Goal: Find specific page/section: Find specific page/section

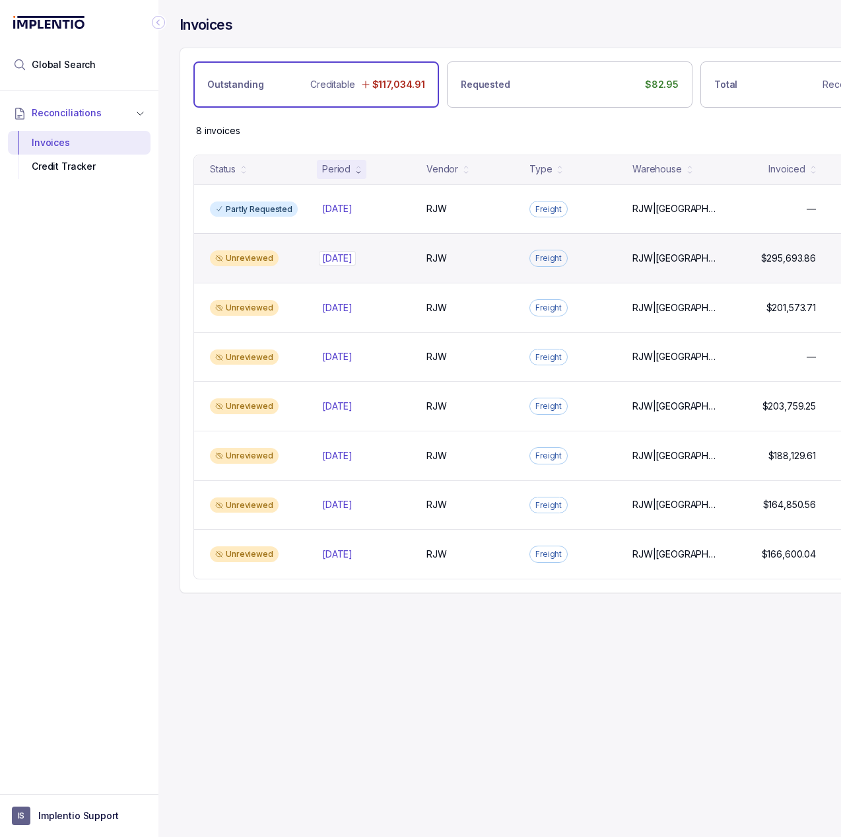
click at [384, 262] on div "[DATE] [DATE]" at bounding box center [366, 258] width 88 height 13
click at [370, 256] on div "[DATE] [DATE]" at bounding box center [366, 258] width 88 height 13
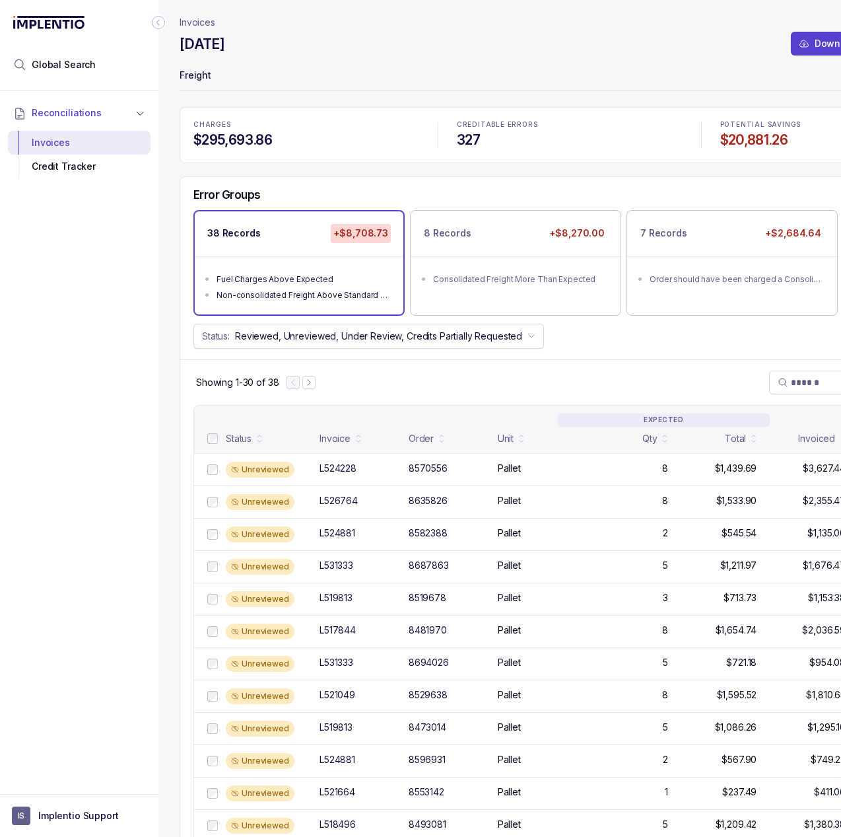
drag, startPoint x: 440, startPoint y: 400, endPoint x: 460, endPoint y: 407, distance: 21.1
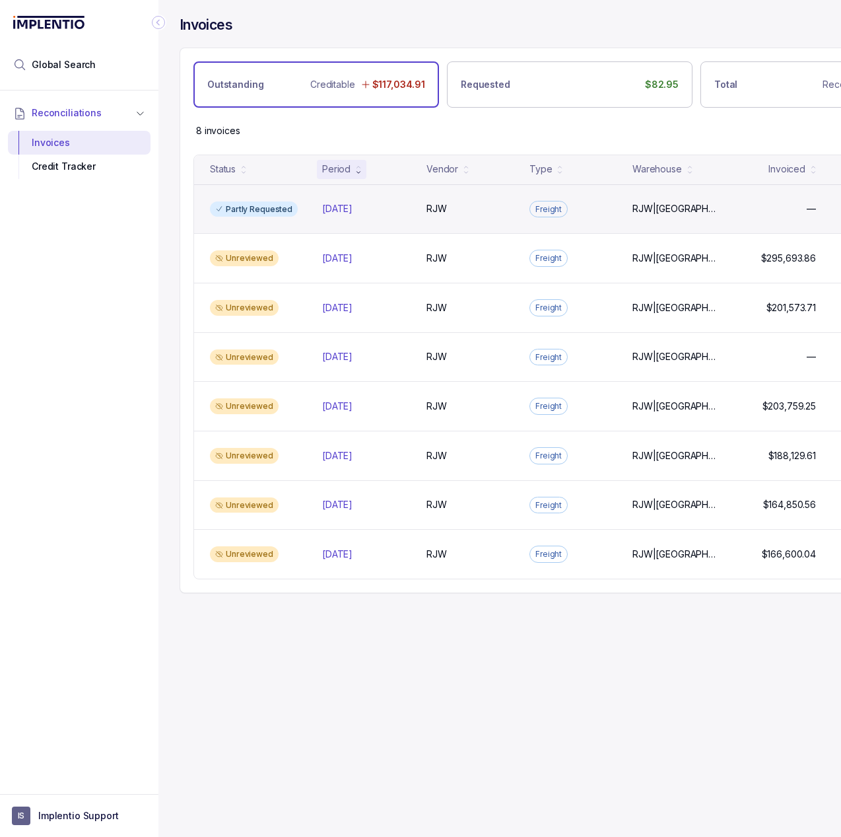
click at [295, 215] on div "Partly Requested [DATE] [DATE] RJW RJW Freight RJW|[GEOGRAPHIC_DATA] RJW|[GEOGR…" at bounding box center [570, 209] width 752 height 50
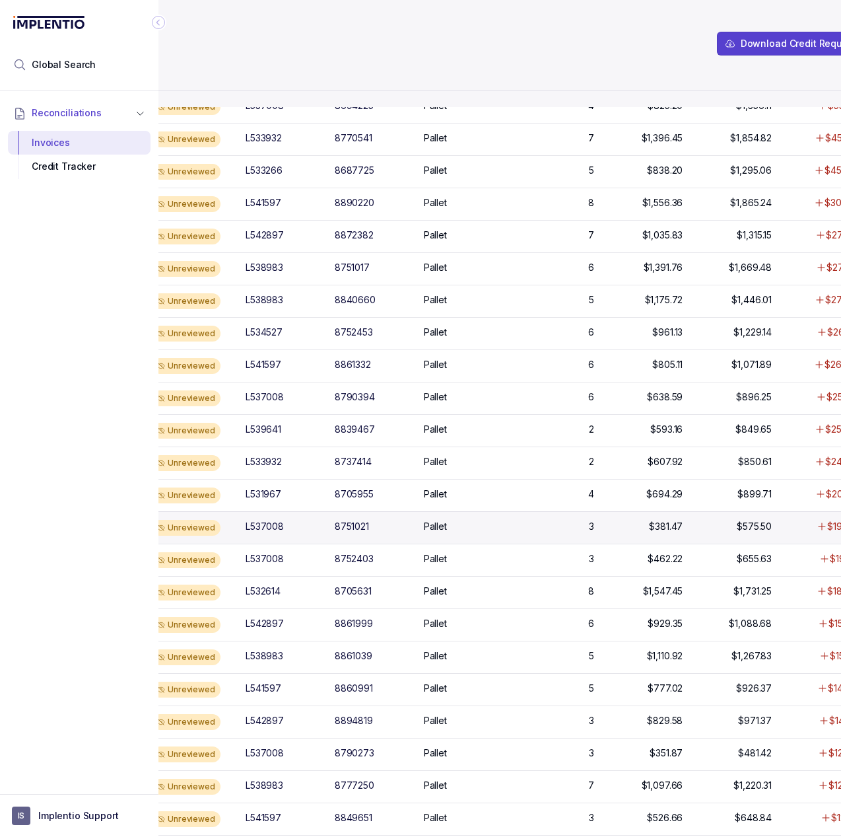
scroll to position [475, 0]
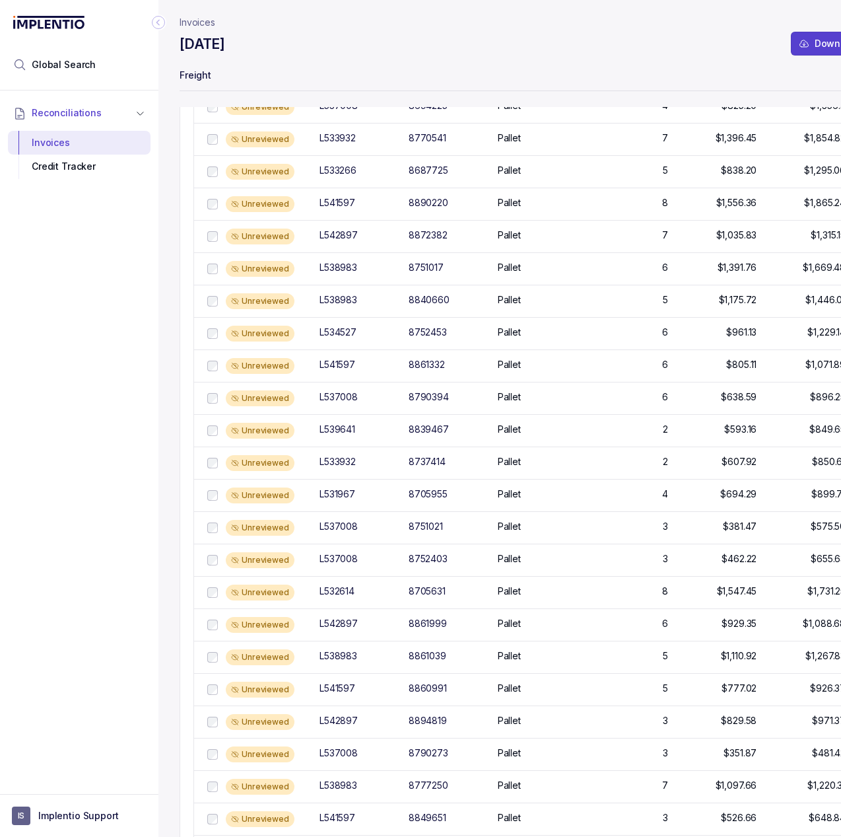
click at [501, 40] on div "[DATE] Download Credit Request CSV" at bounding box center [570, 46] width 781 height 24
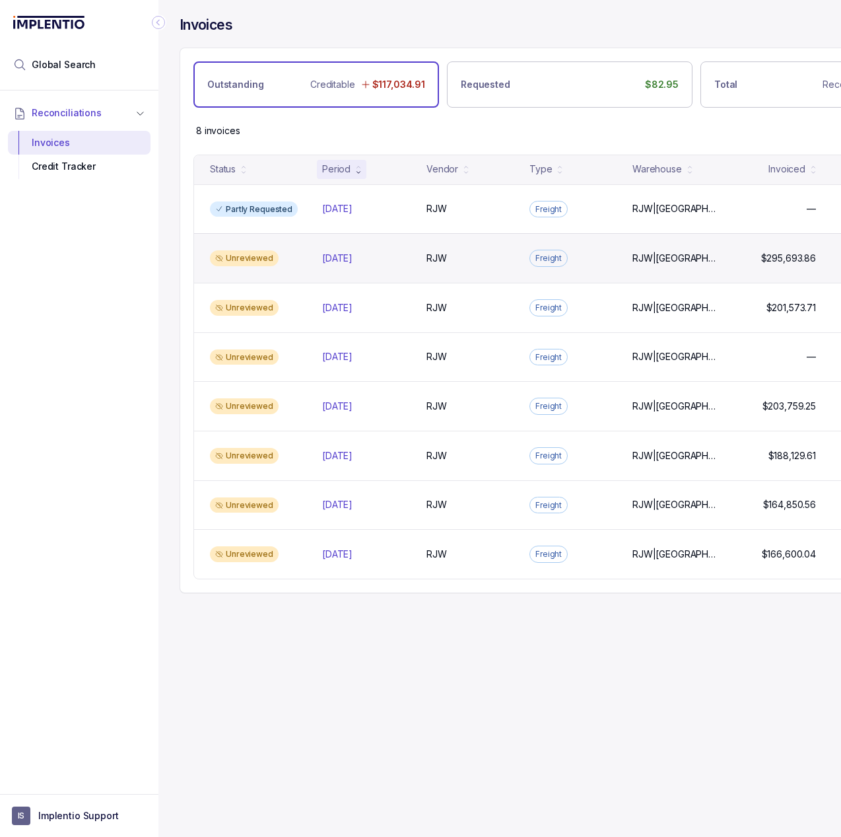
click at [299, 255] on div "Unreviewed" at bounding box center [258, 258] width 107 height 16
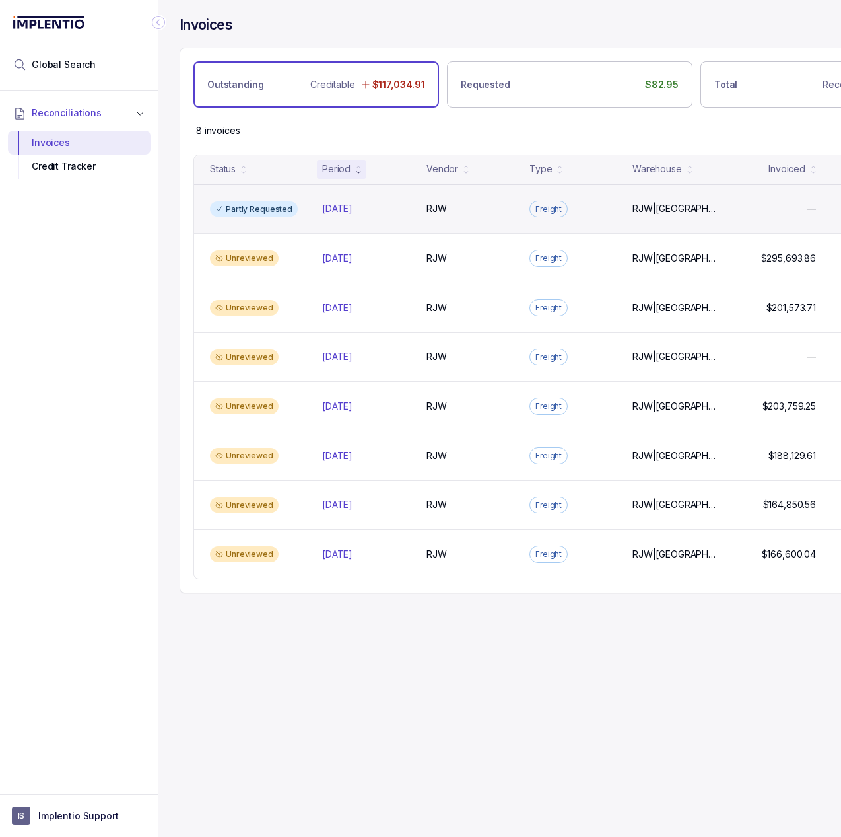
click at [307, 213] on div "Partly Requested" at bounding box center [258, 209] width 107 height 16
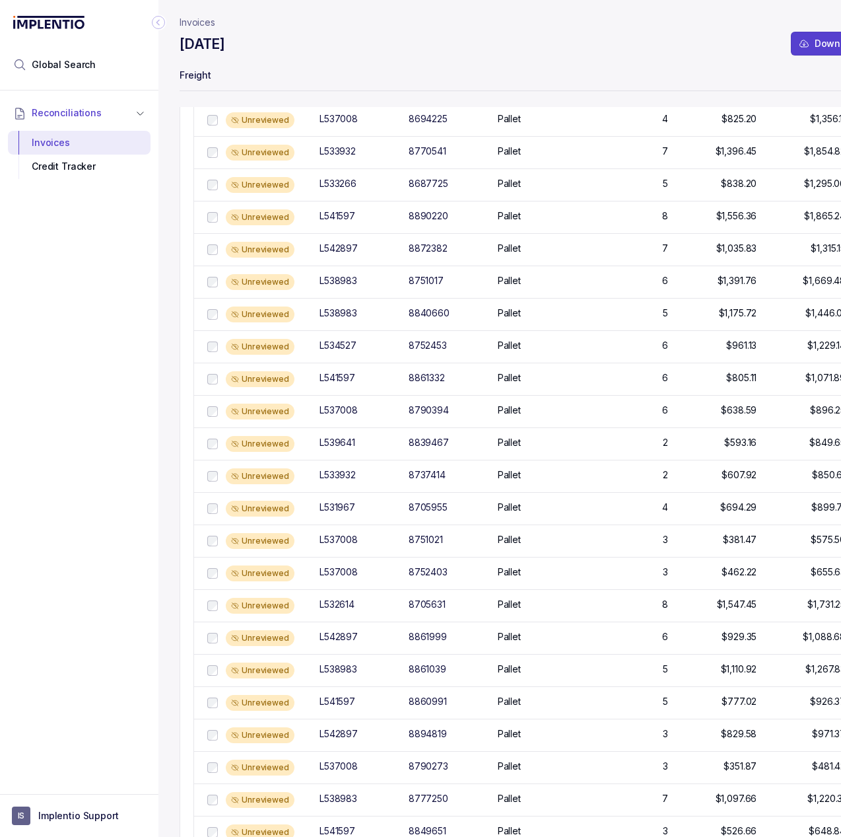
scroll to position [475, 0]
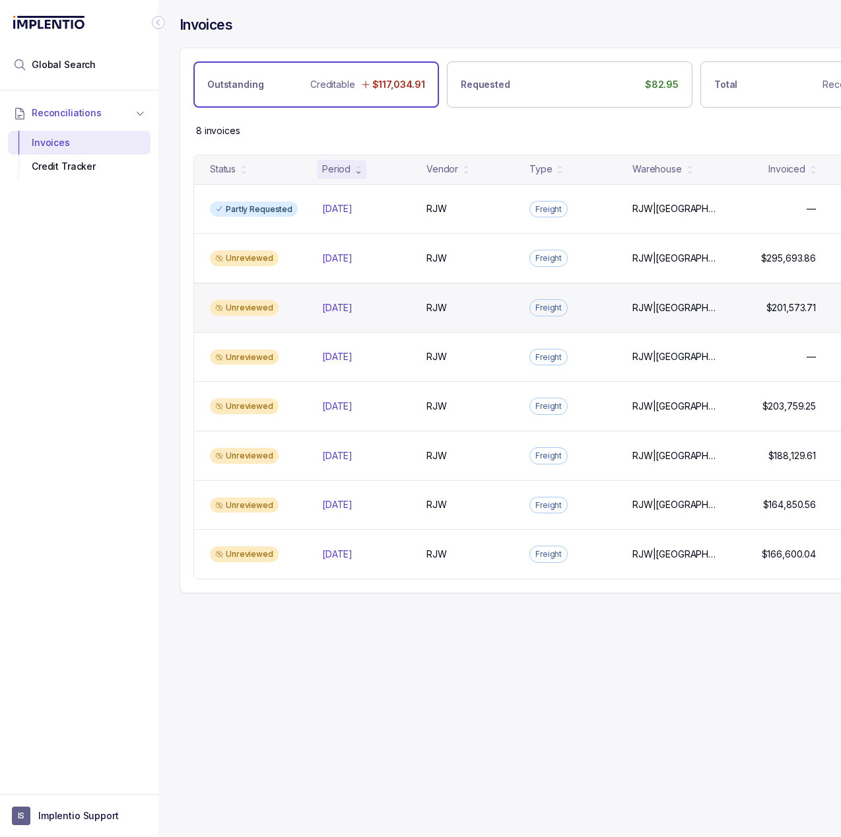
click at [284, 306] on div "Unreviewed" at bounding box center [258, 308] width 107 height 16
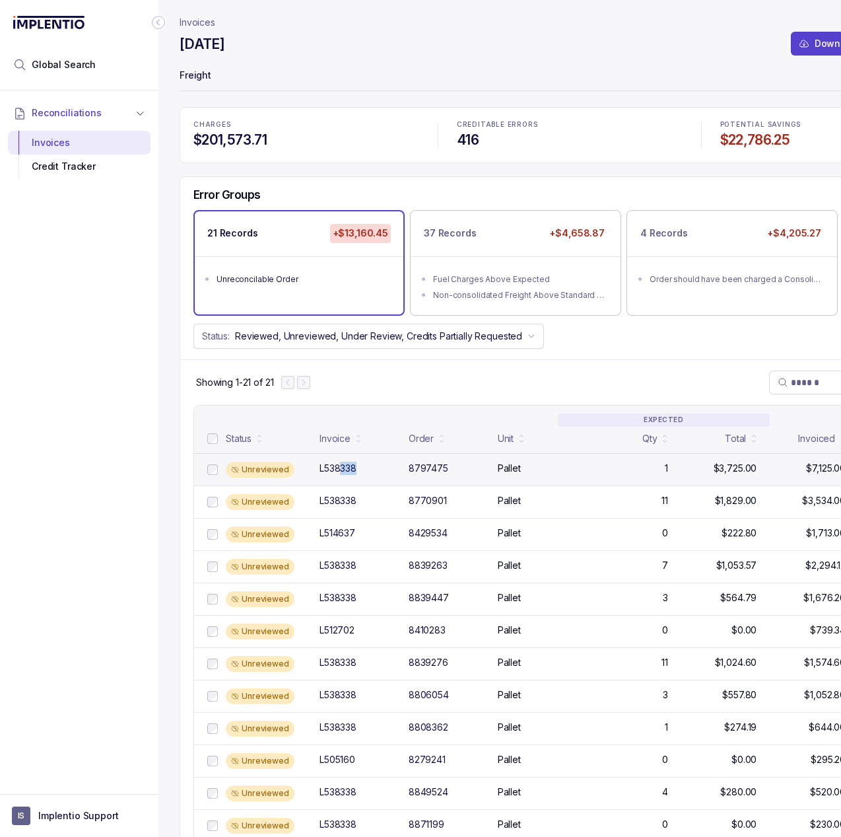
click at [352, 470] on div "L538338" at bounding box center [338, 468] width 37 height 13
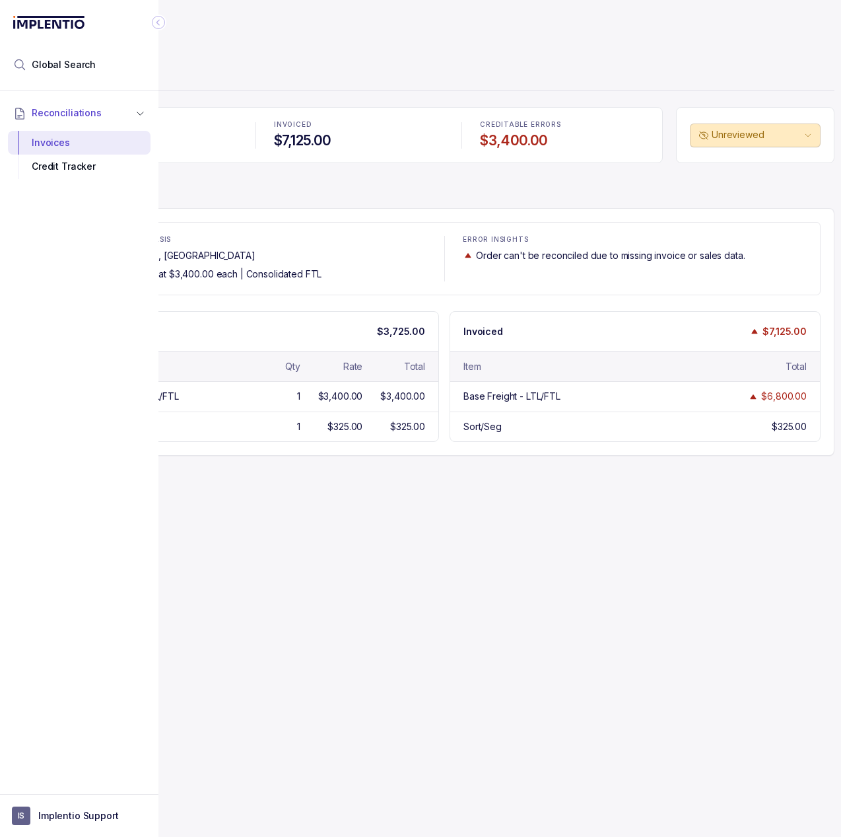
scroll to position [0, 129]
